Goal: Information Seeking & Learning: Learn about a topic

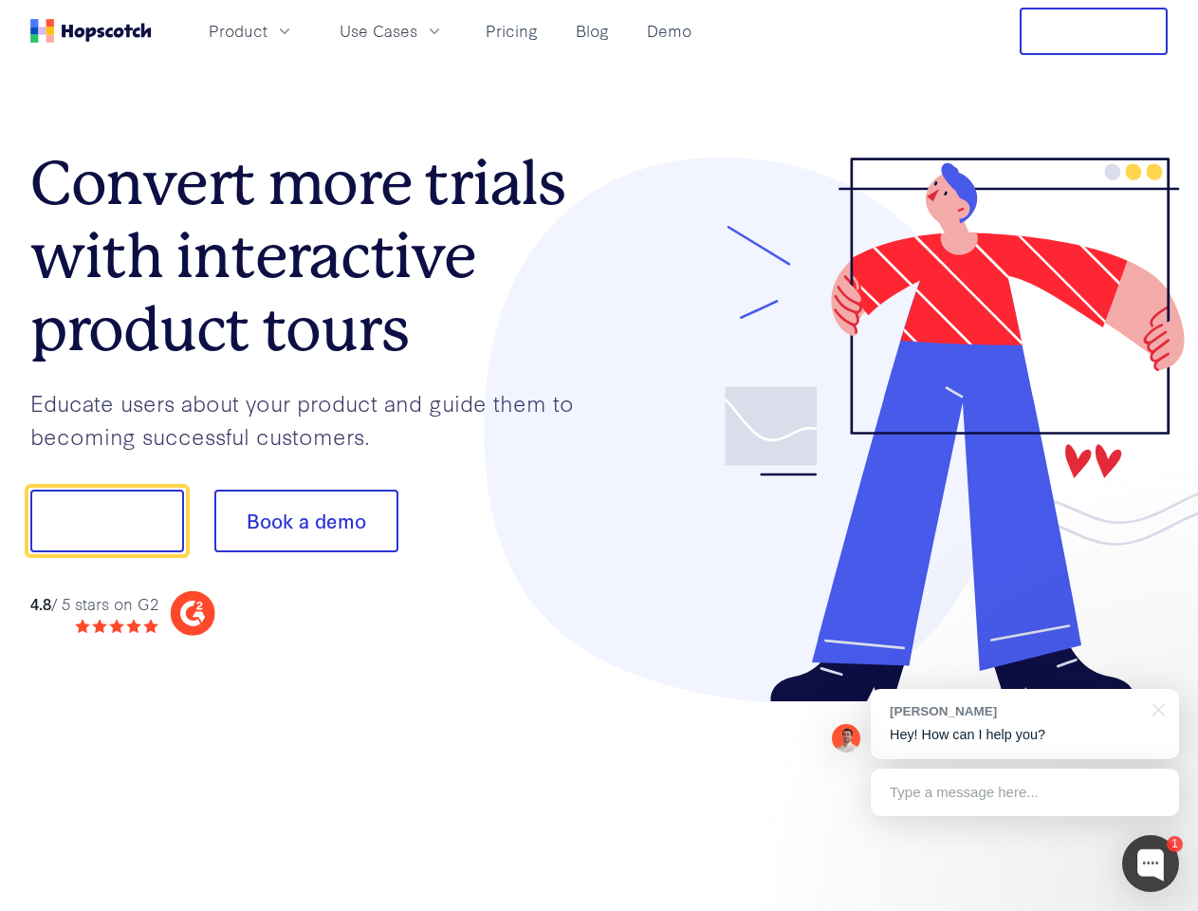
click at [599, 455] on div at bounding box center [883, 429] width 569 height 545
click at [267, 30] on span "Product" at bounding box center [238, 31] width 59 height 24
click at [417, 30] on span "Use Cases" at bounding box center [379, 31] width 78 height 24
click at [1094, 31] on button "Free Trial" at bounding box center [1094, 31] width 148 height 47
click at [106, 521] on button "Show me!" at bounding box center [107, 520] width 154 height 63
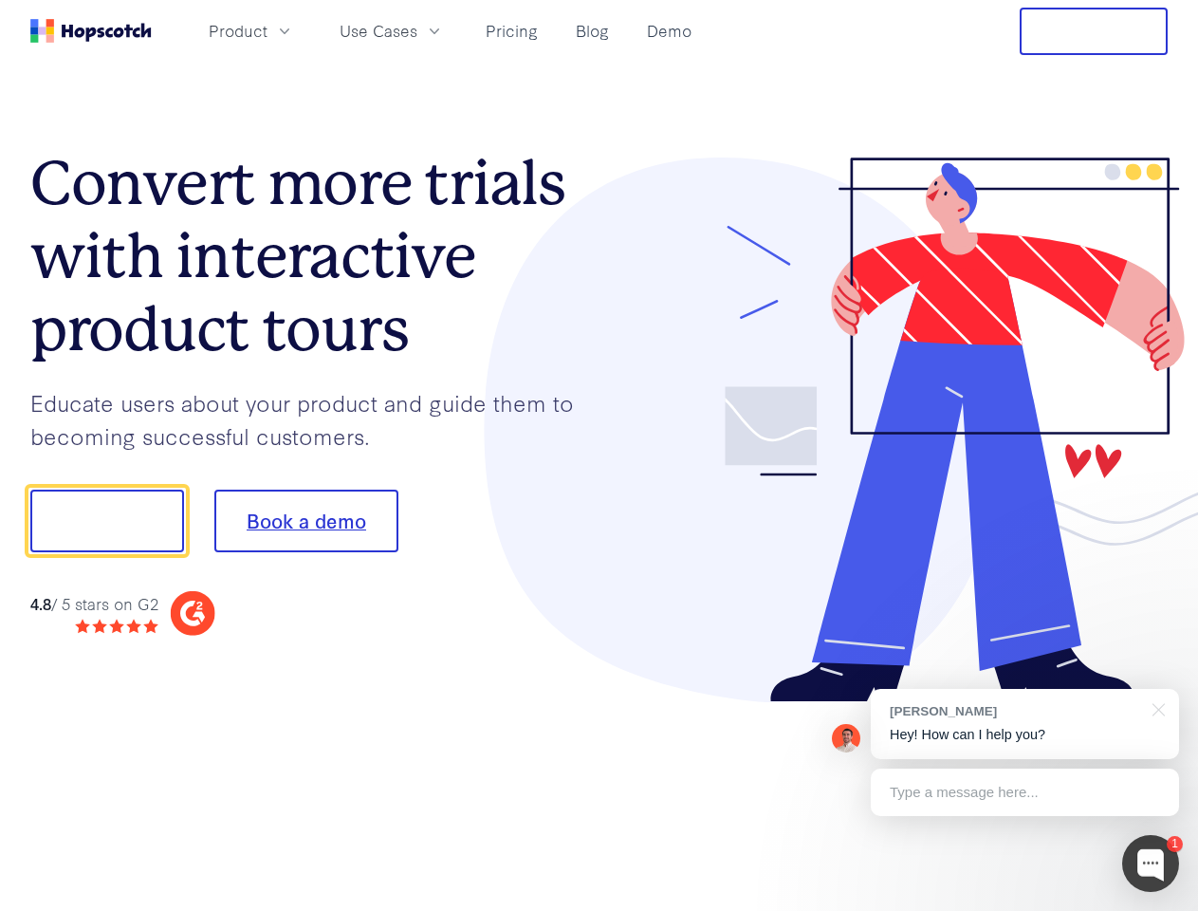
click at [305, 521] on button "Book a demo" at bounding box center [306, 520] width 184 height 63
click at [1151, 863] on div at bounding box center [1150, 863] width 57 height 57
click at [1024, 724] on div "[PERSON_NAME] Hey! How can I help you?" at bounding box center [1025, 724] width 308 height 70
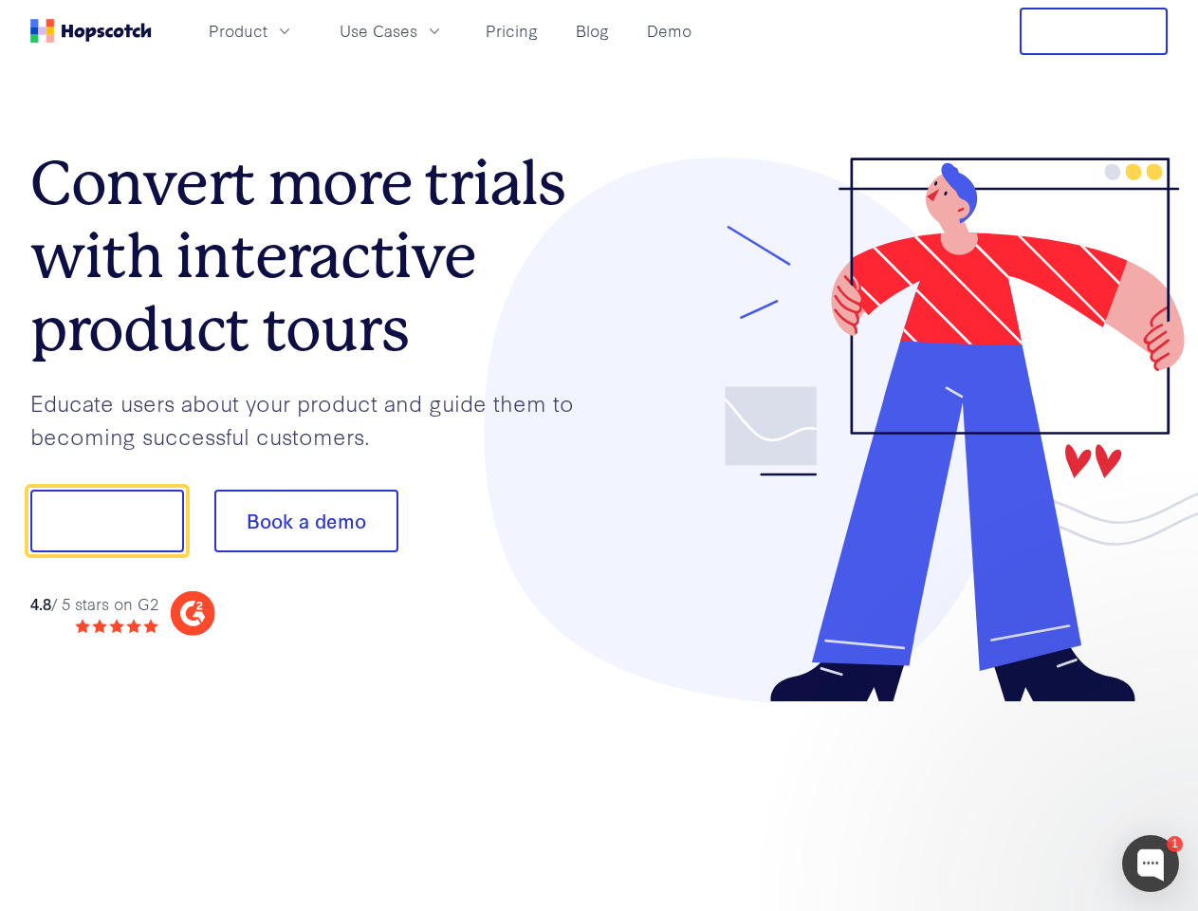
click at [1155, 708] on div at bounding box center [1001, 518] width 356 height 633
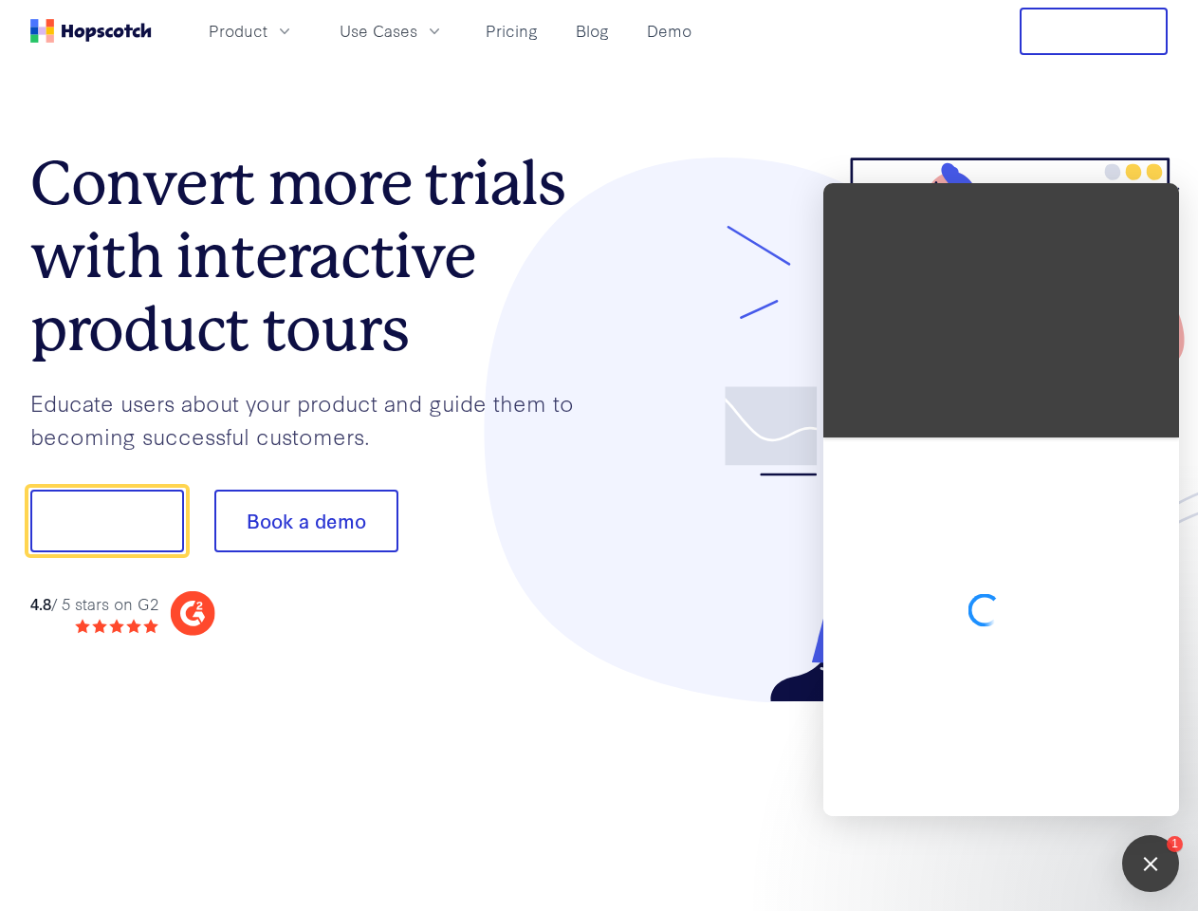
click at [1024, 792] on div at bounding box center [1001, 626] width 356 height 378
